Goal: Task Accomplishment & Management: Use online tool/utility

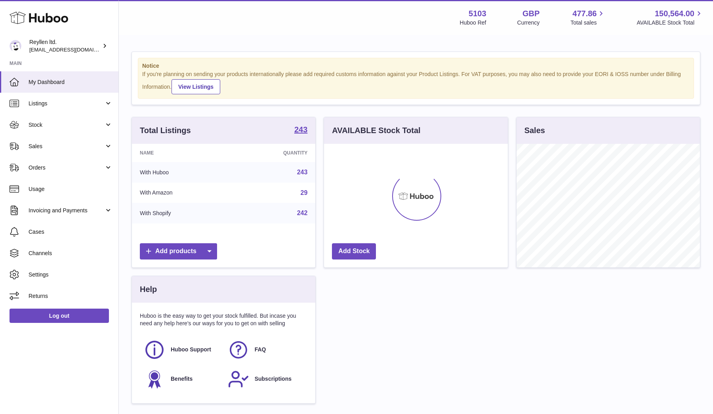
scroll to position [124, 184]
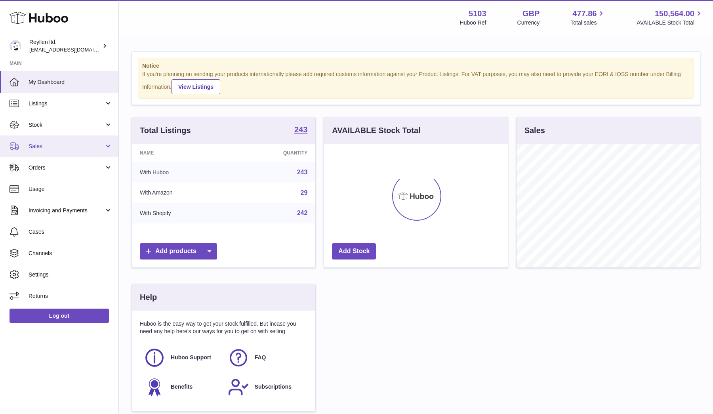
click at [45, 141] on link "Sales" at bounding box center [59, 145] width 118 height 21
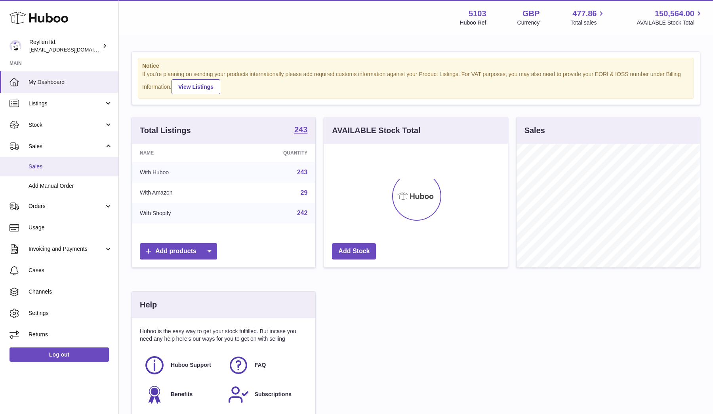
click at [45, 161] on link "Sales" at bounding box center [59, 166] width 118 height 19
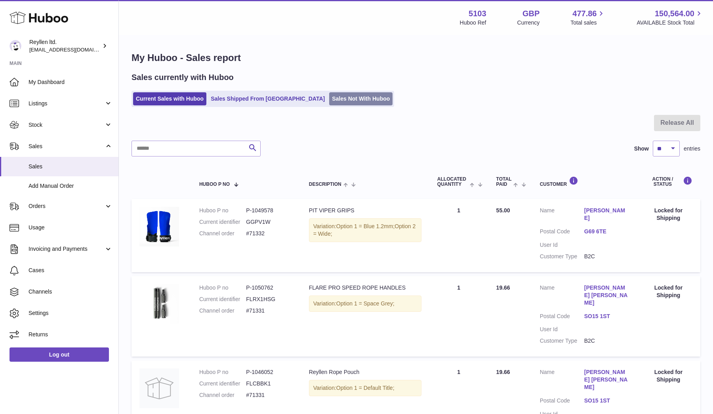
click at [329, 94] on link "Sales Not With Huboo" at bounding box center [360, 98] width 63 height 13
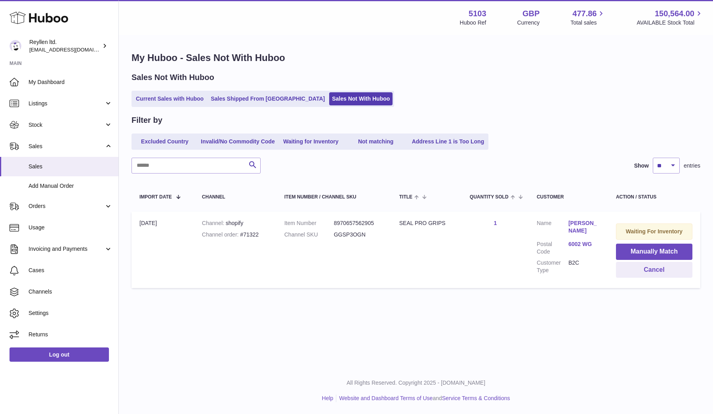
click at [351, 235] on dd "GGSP3OGN" at bounding box center [359, 235] width 50 height 8
copy dd "GGSP3OGN"
click at [645, 253] on button "Manually Match" at bounding box center [654, 252] width 76 height 16
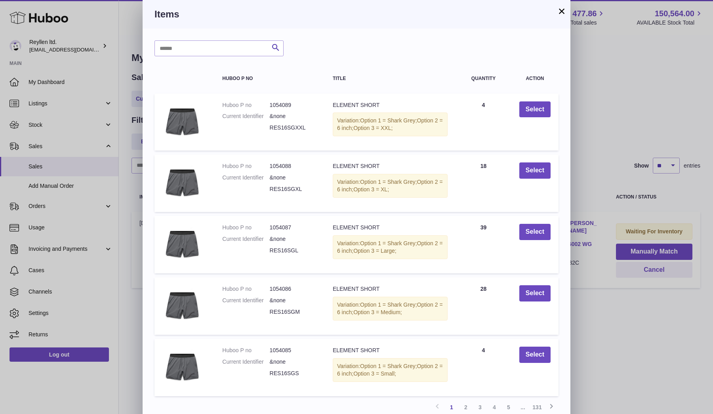
click at [177, 56] on div "Search Huboo P no Title Quantity Action Huboo P no 1054089 Current Identifier &…" at bounding box center [357, 239] width 428 height 421
click at [180, 47] on input "text" at bounding box center [218, 48] width 129 height 16
type input "********"
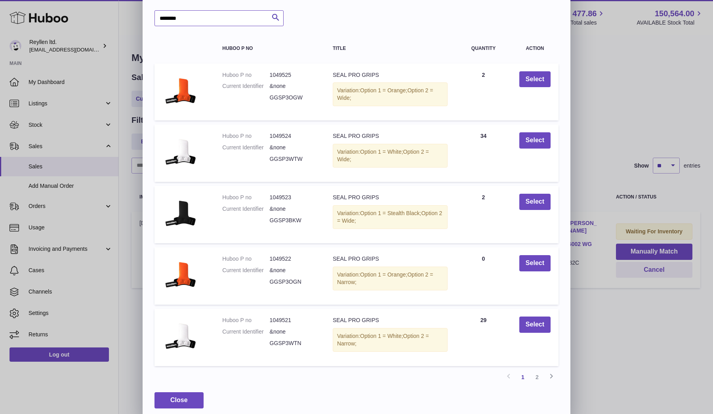
scroll to position [32, 0]
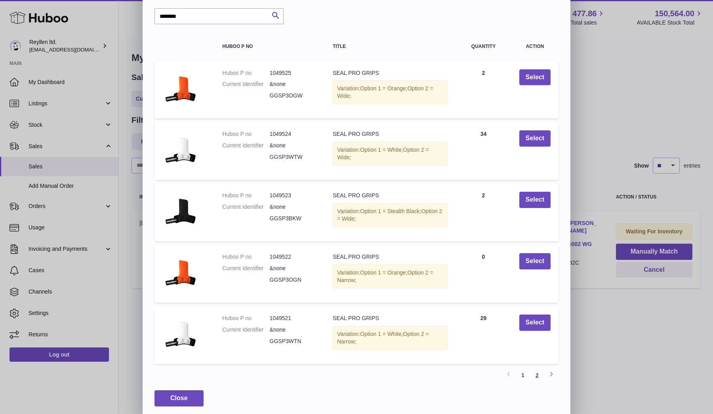
click at [540, 374] on link "2" at bounding box center [537, 375] width 14 height 14
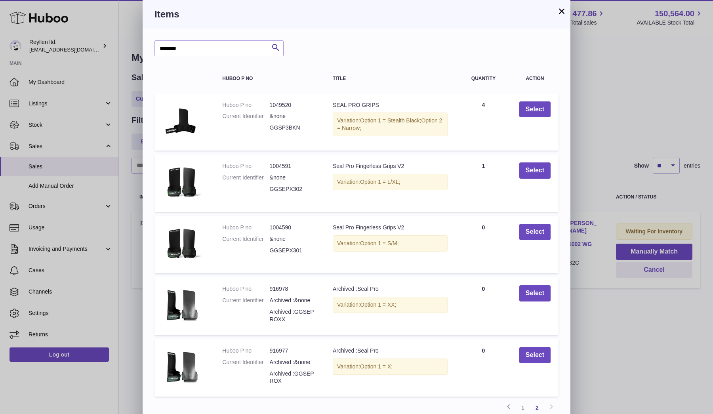
scroll to position [0, 0]
click at [561, 12] on button "×" at bounding box center [562, 11] width 10 height 10
